Goal: Information Seeking & Learning: Find specific fact

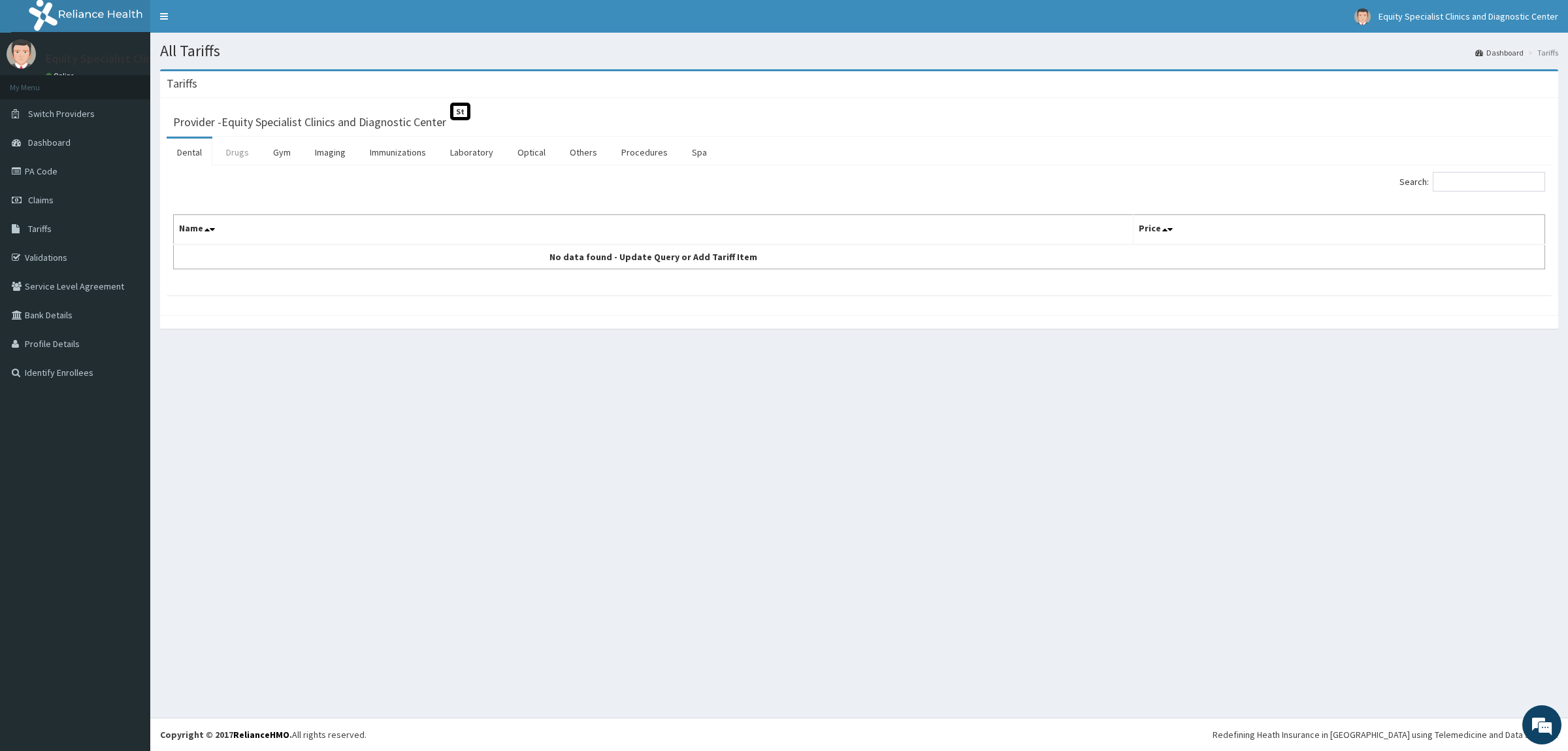
click at [242, 156] on link "Drugs" at bounding box center [238, 152] width 44 height 27
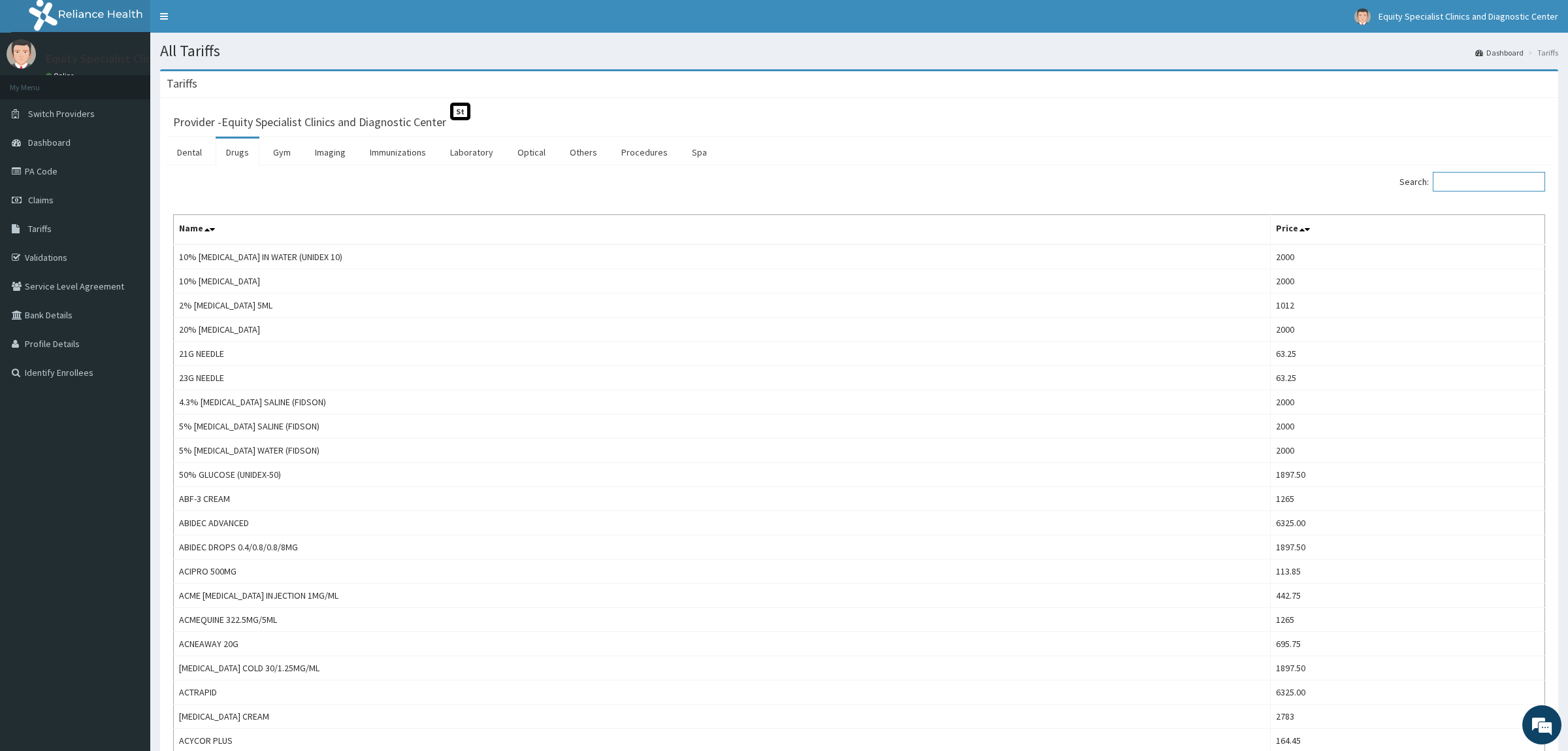
click at [1450, 183] on input "Search:" at bounding box center [1489, 181] width 113 height 20
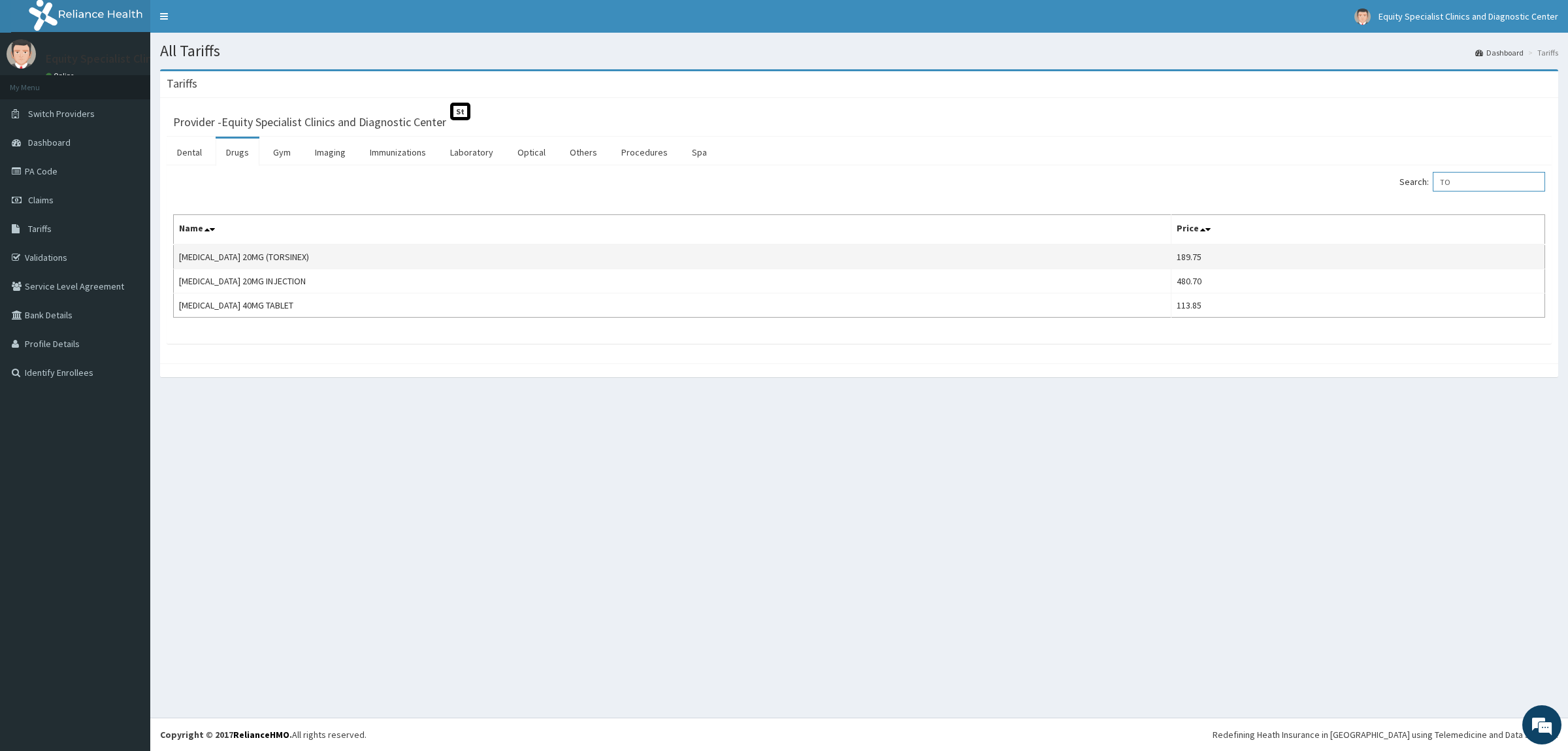
type input "T"
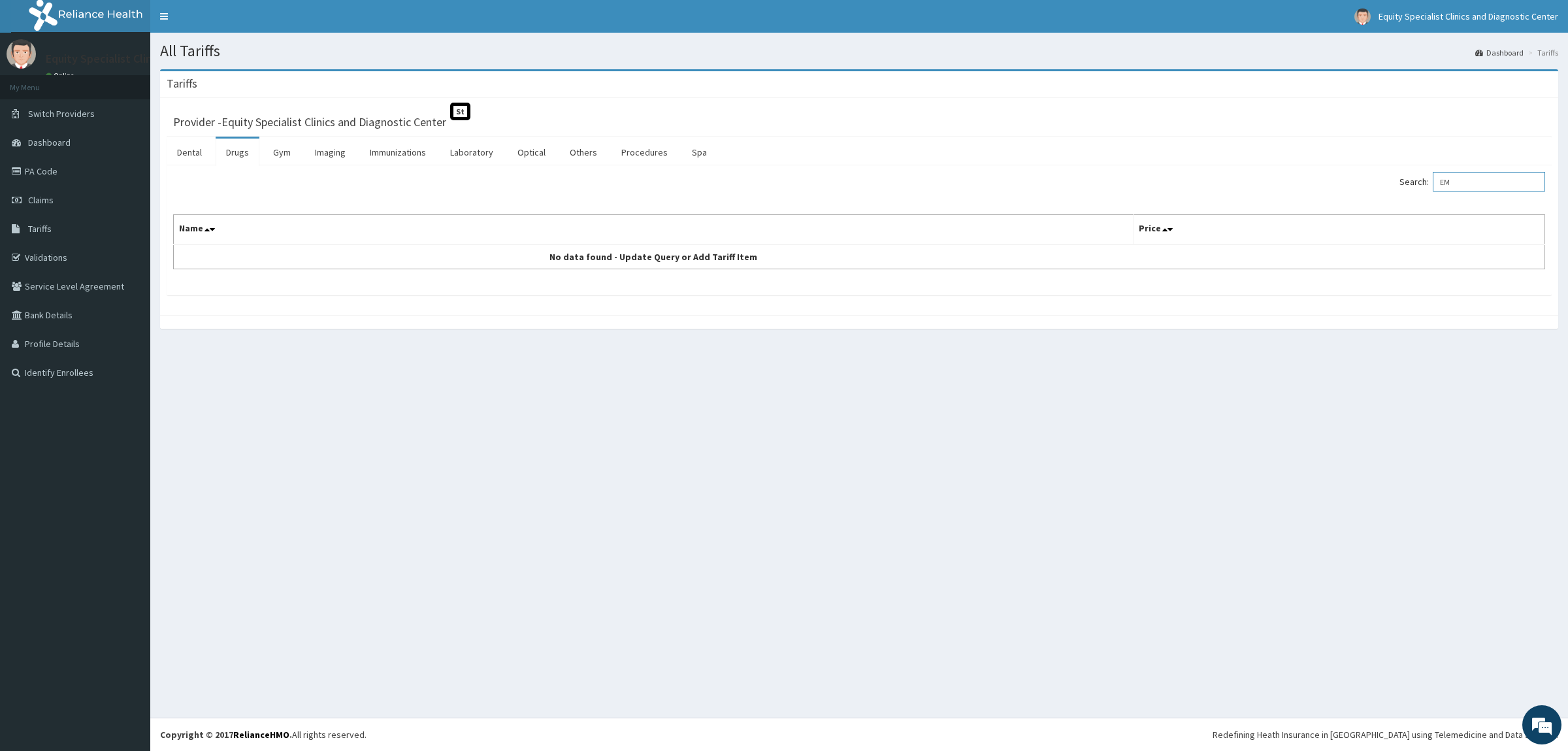
type input "E"
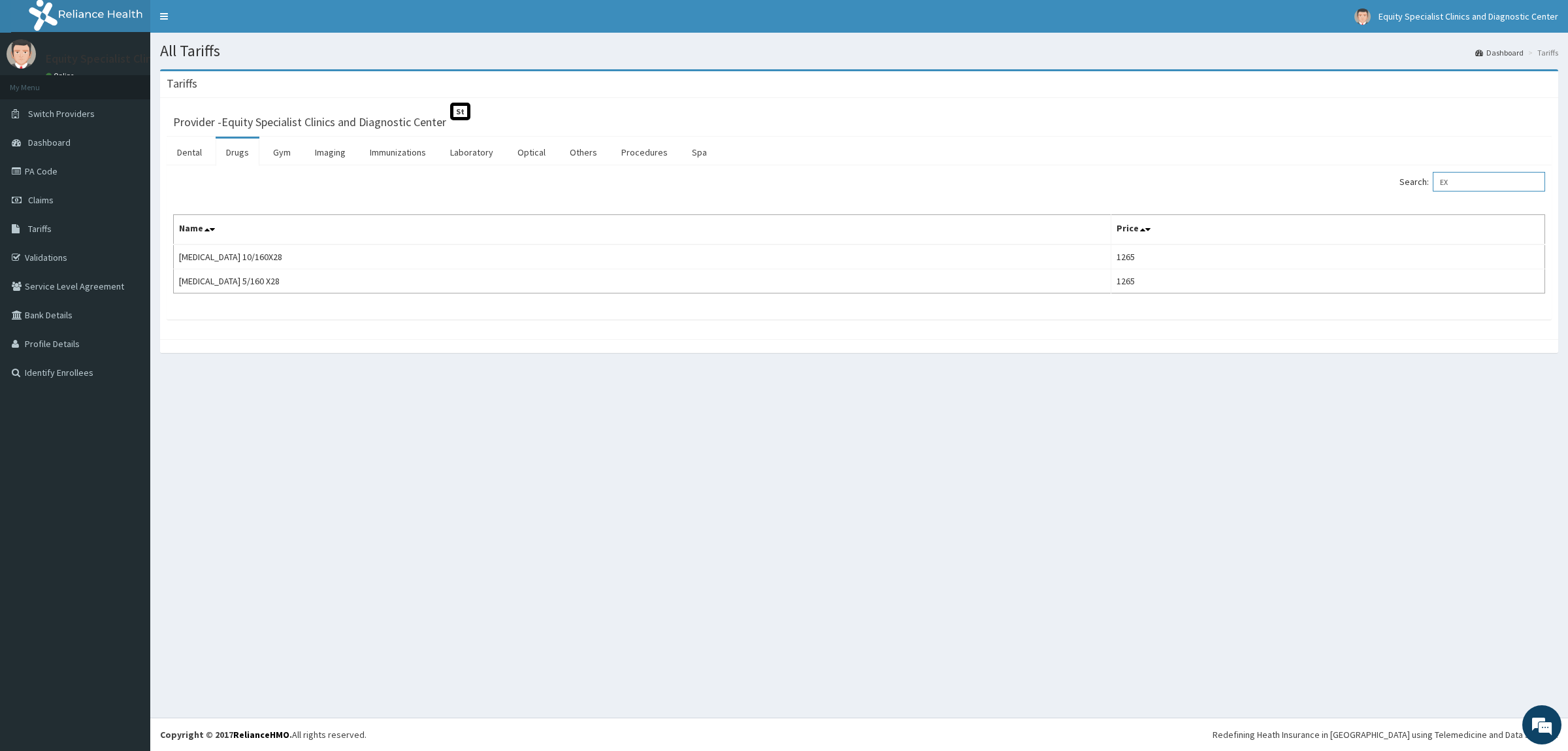
type input "E"
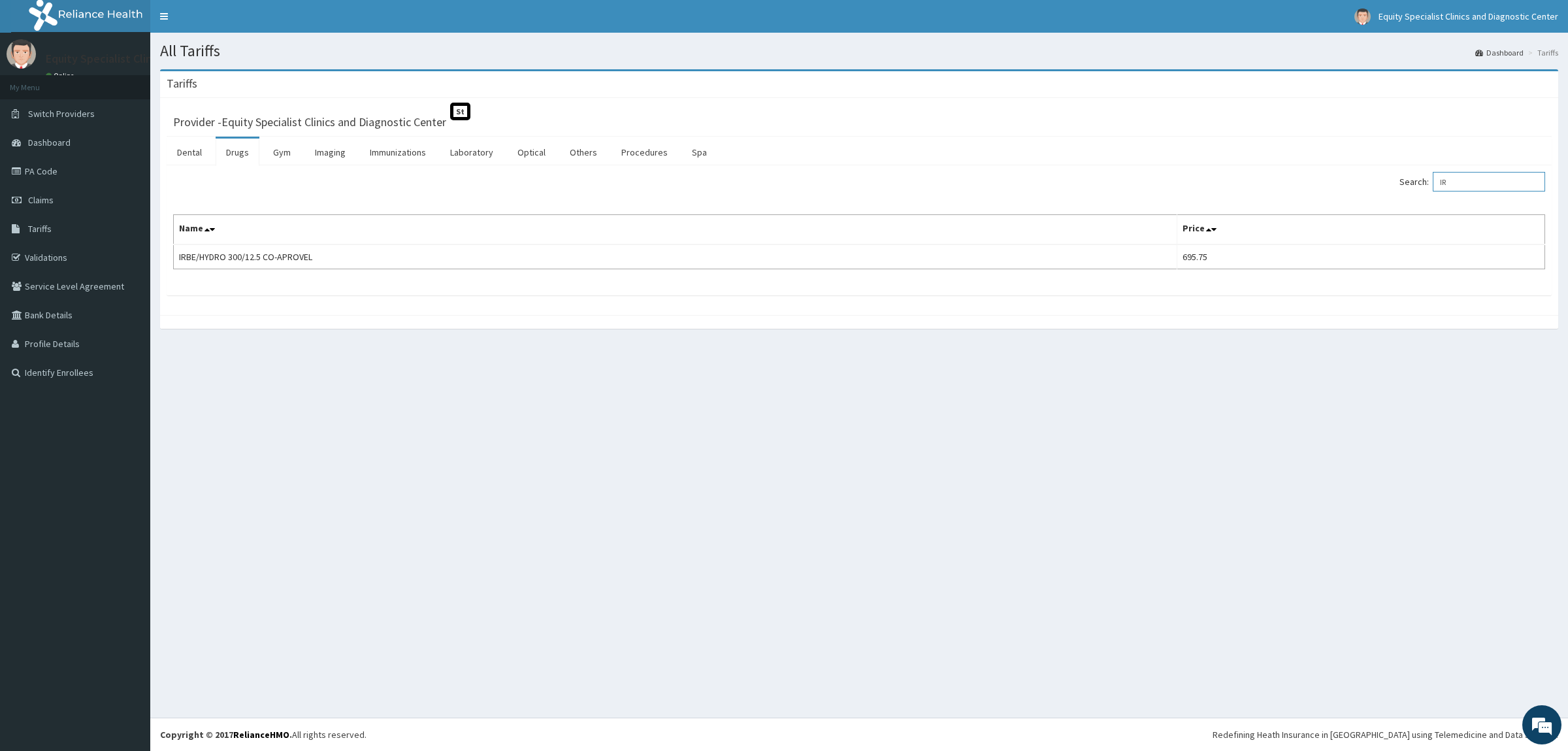
type input "I"
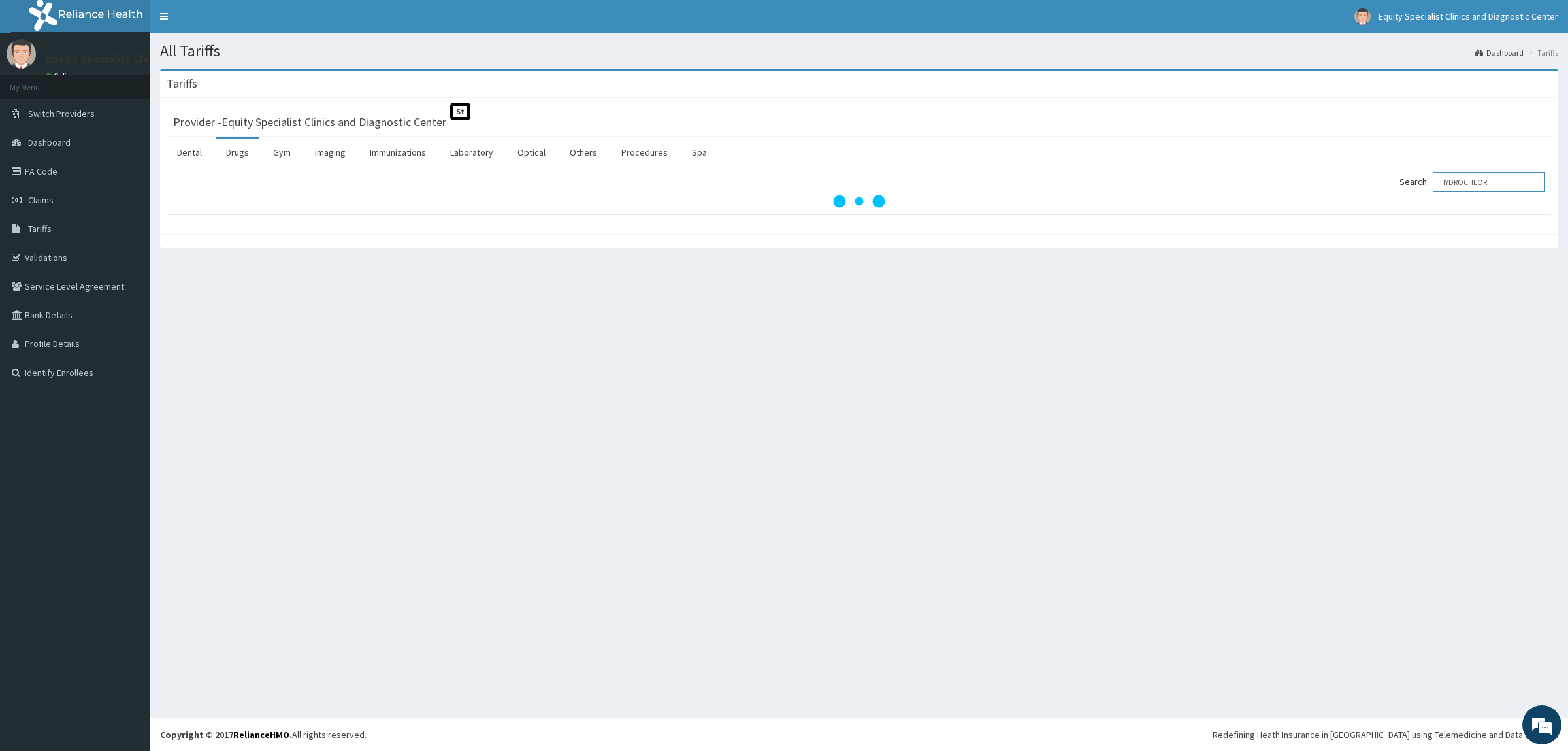
type input "HYDROCHLOR"
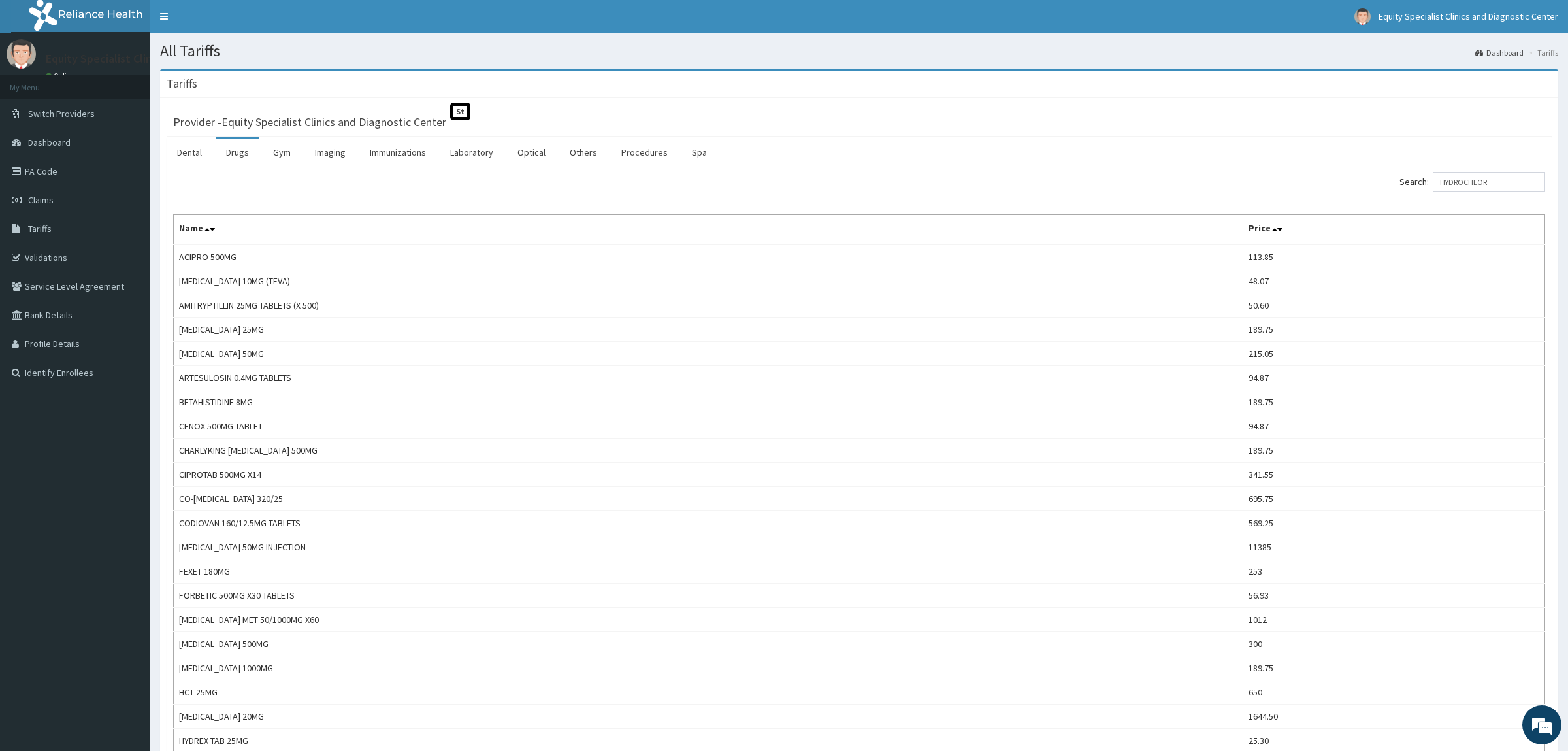
click at [1429, 128] on div "Provider - Equity Specialist Clinics and Diagnostic Center St" at bounding box center [859, 120] width 1372 height 19
drag, startPoint x: 1533, startPoint y: 181, endPoint x: 1319, endPoint y: 170, distance: 214.3
click at [1433, 172] on input "HYDROCHLOR" at bounding box center [1489, 181] width 113 height 20
type input "[MEDICAL_DATA]"
